Goal: Navigation & Orientation: Find specific page/section

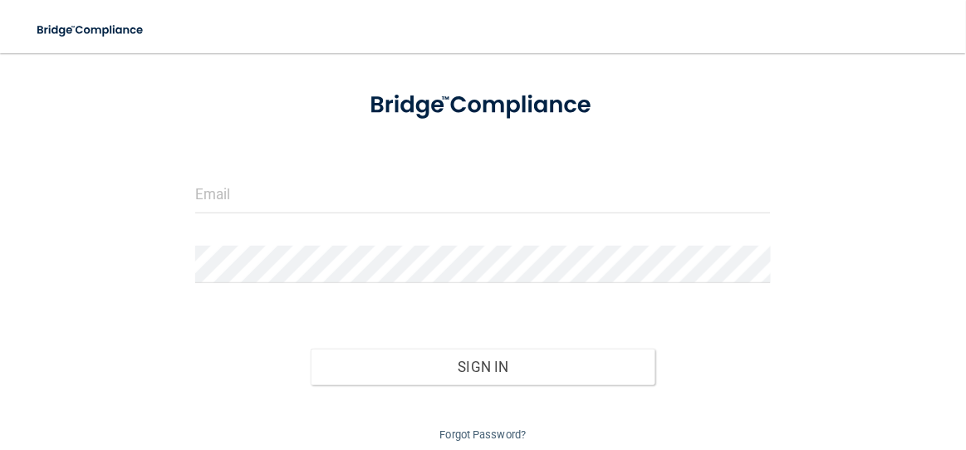
scroll to position [80, 0]
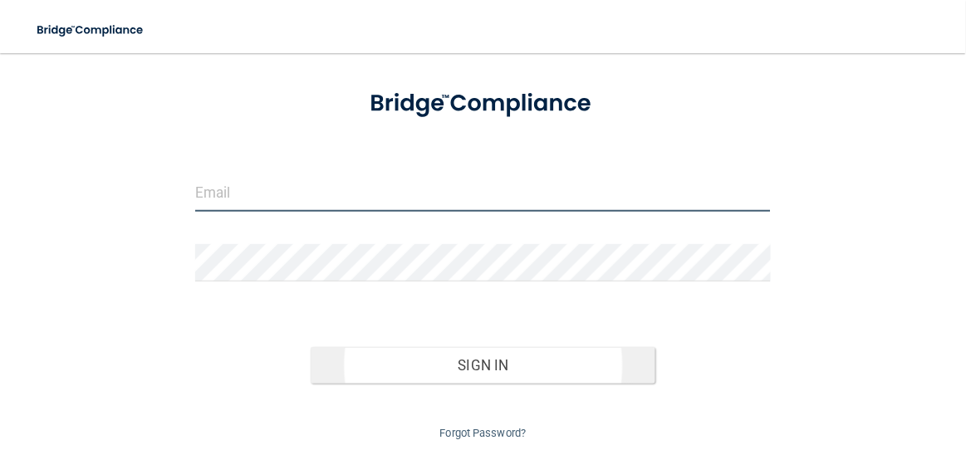
type input "[EMAIL_ADDRESS][DOMAIN_NAME]"
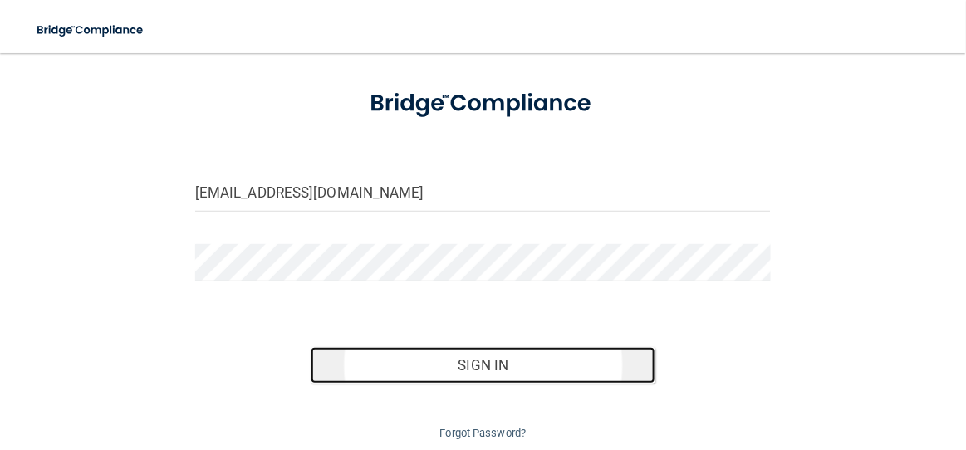
click at [500, 359] on button "Sign In" at bounding box center [483, 365] width 345 height 37
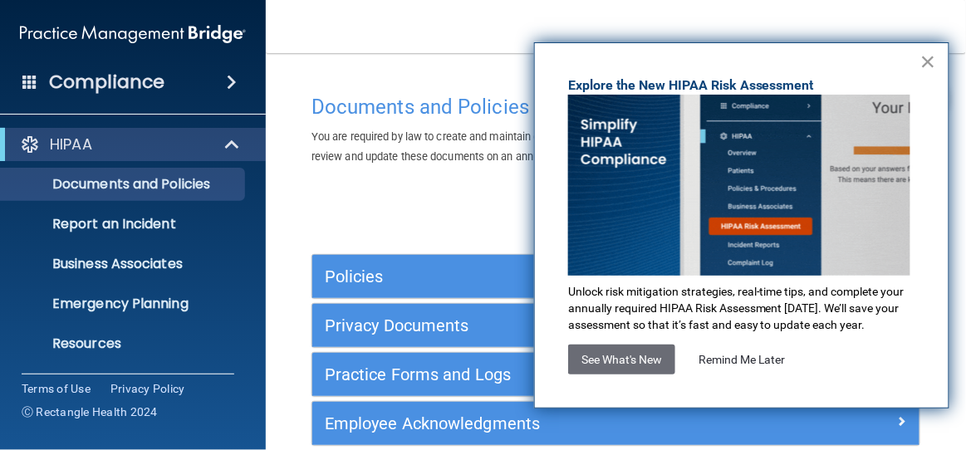
click at [927, 60] on button "×" at bounding box center [928, 61] width 16 height 27
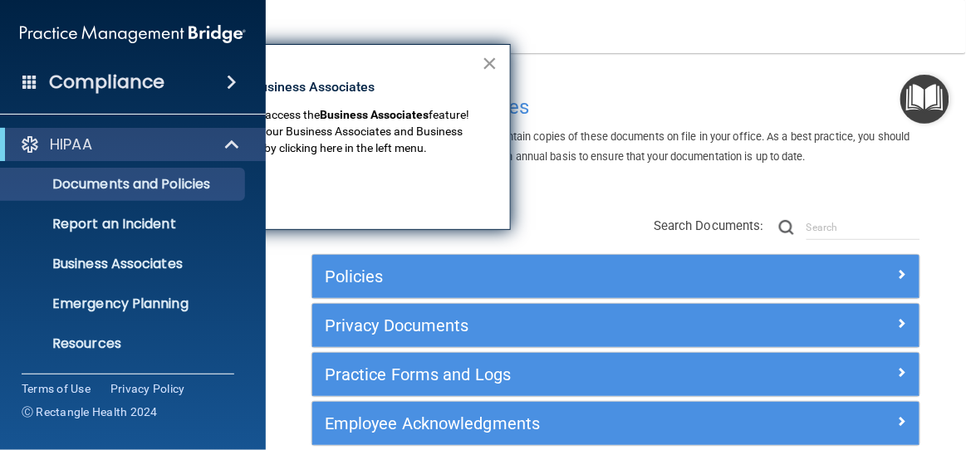
click at [487, 64] on button "×" at bounding box center [490, 63] width 16 height 27
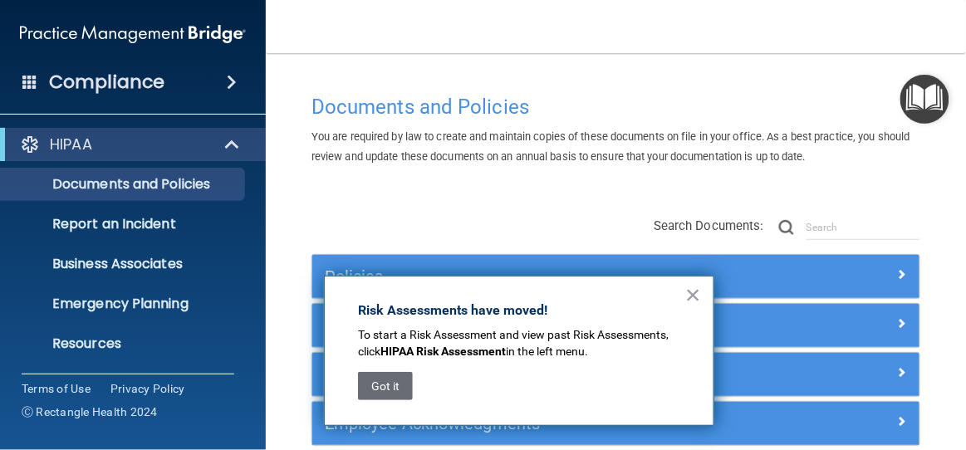
click at [232, 80] on span at bounding box center [232, 82] width 10 height 20
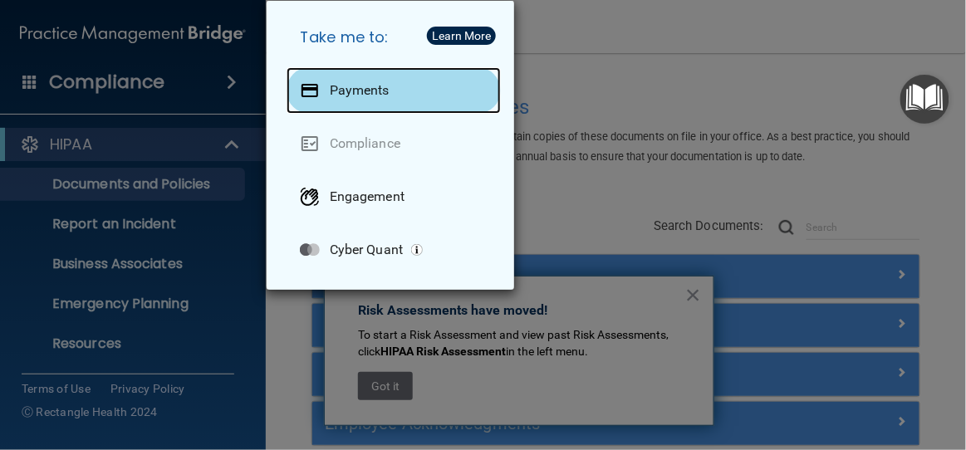
click at [325, 82] on div "Payments" at bounding box center [393, 90] width 214 height 46
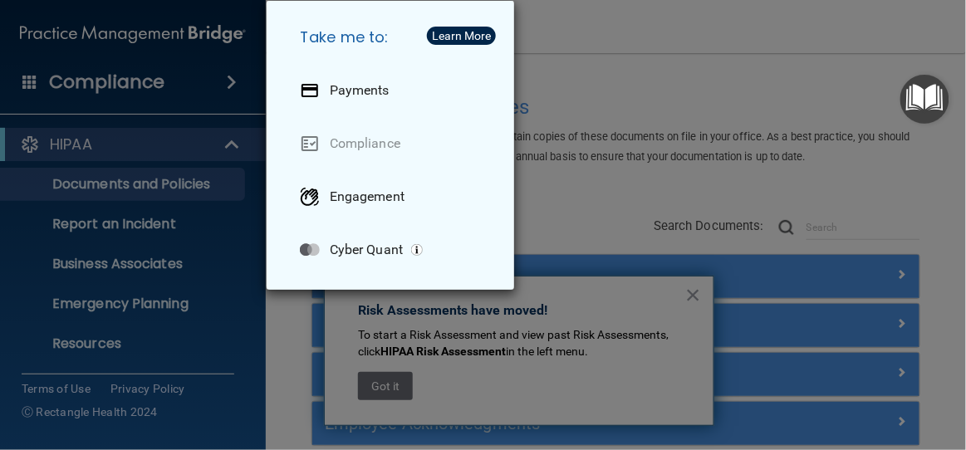
click at [586, 34] on div "Take me to: Payments Compliance Engagement Cyber Quant" at bounding box center [483, 225] width 966 height 450
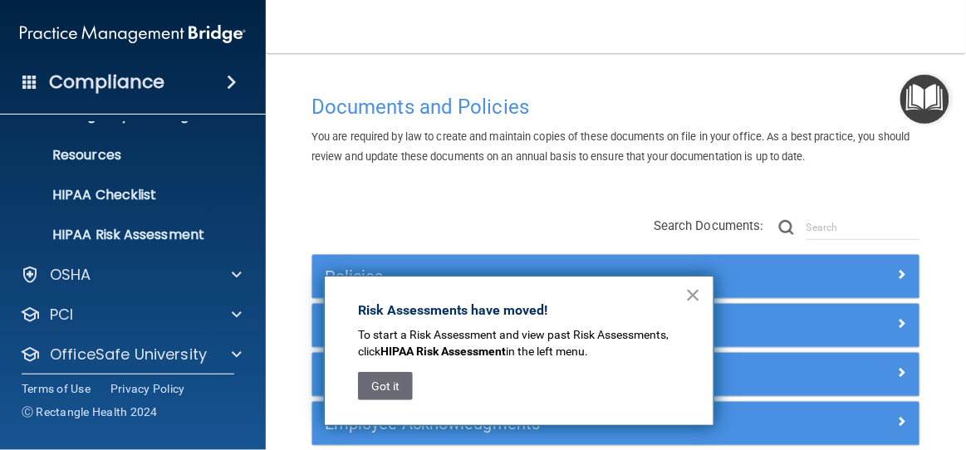
scroll to position [238, 0]
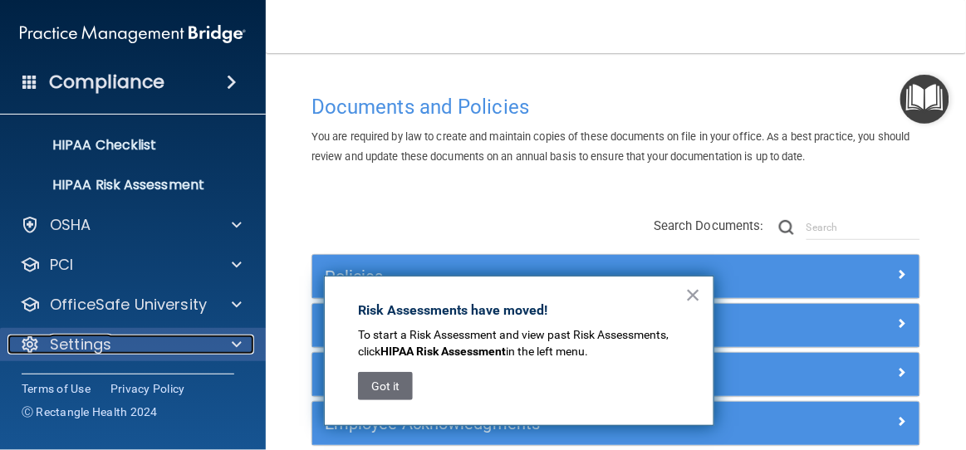
click at [67, 348] on p "Settings" at bounding box center [80, 345] width 61 height 20
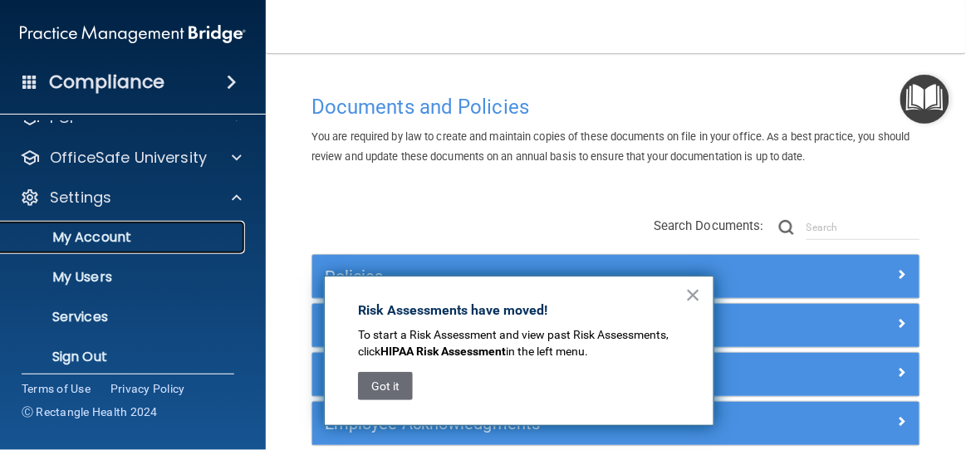
click at [120, 239] on p "My Account" at bounding box center [124, 237] width 227 height 17
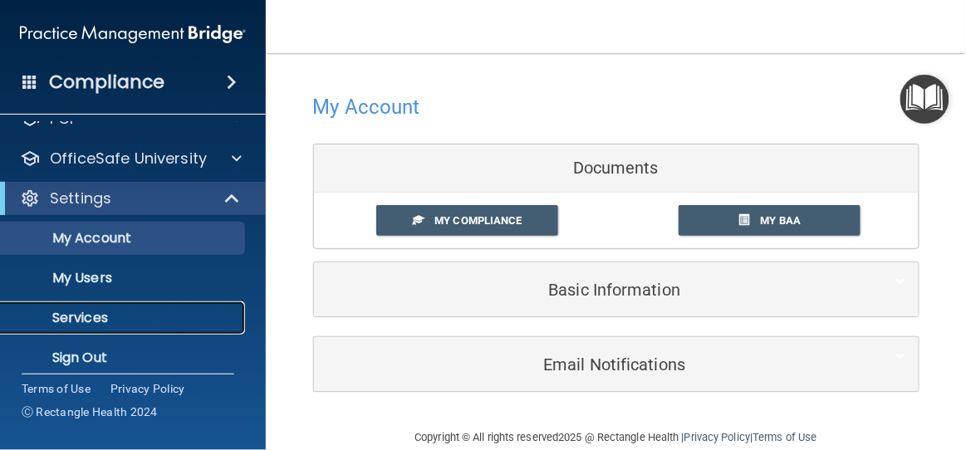
click at [67, 310] on p "Services" at bounding box center [124, 318] width 227 height 17
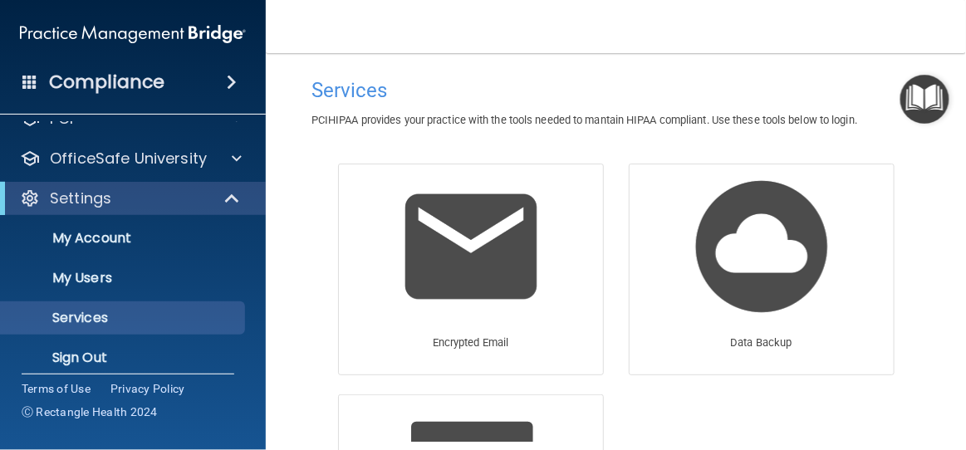
click at [154, 81] on h4 "Compliance" at bounding box center [106, 82] width 115 height 23
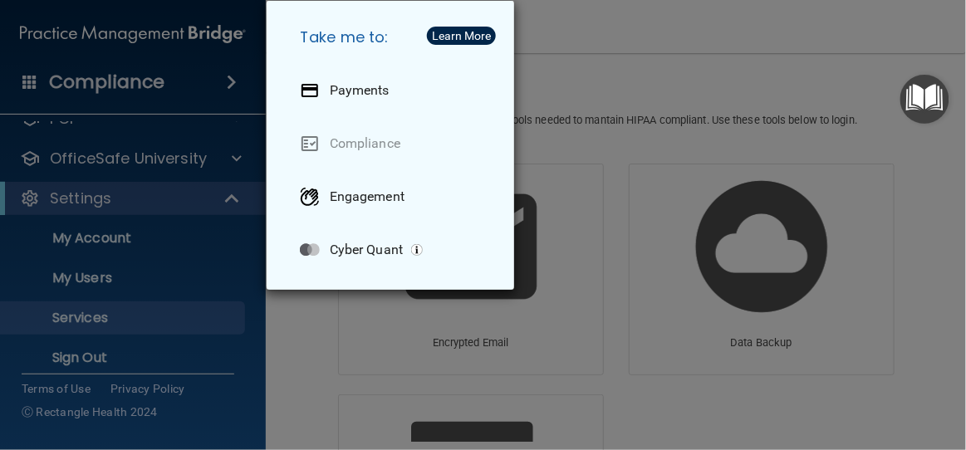
click at [685, 55] on div "Take me to: Payments Compliance Engagement Cyber Quant" at bounding box center [483, 225] width 966 height 450
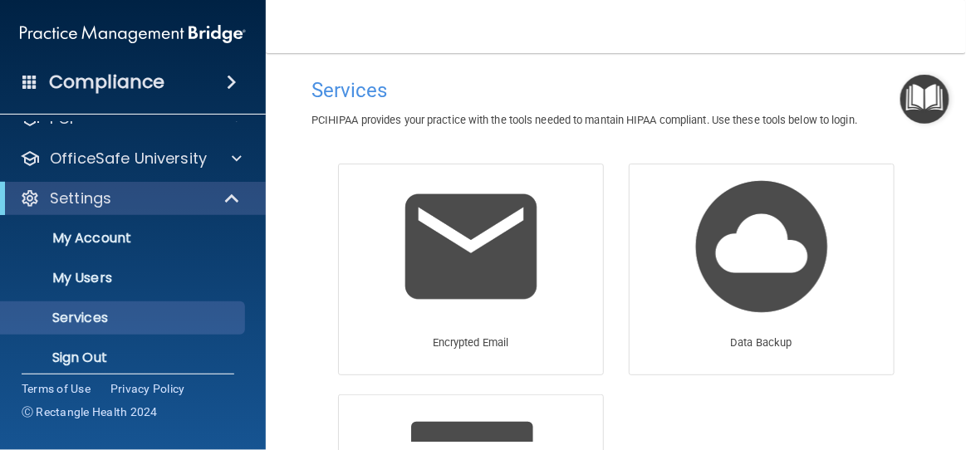
click at [497, 81] on h4 "Services" at bounding box center [615, 91] width 609 height 22
